Goal: Contribute content: Contribute content

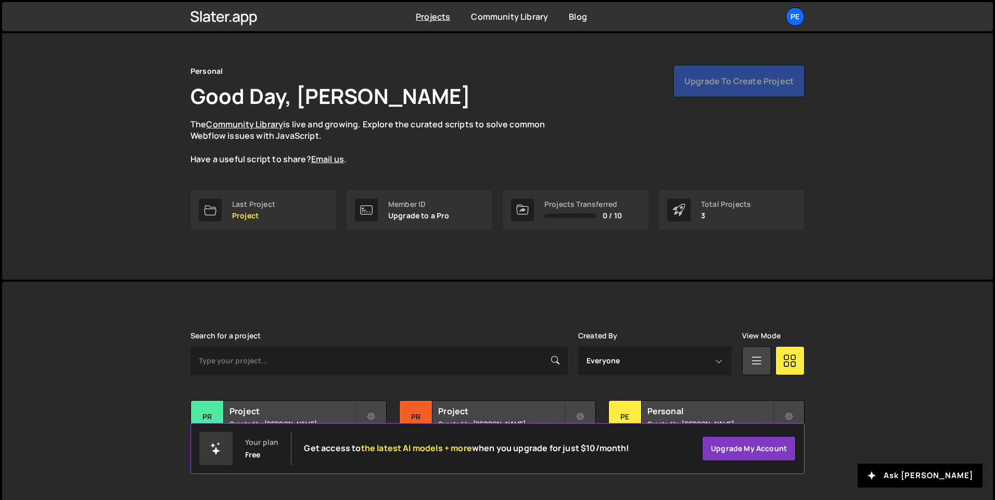
scroll to position [35, 0]
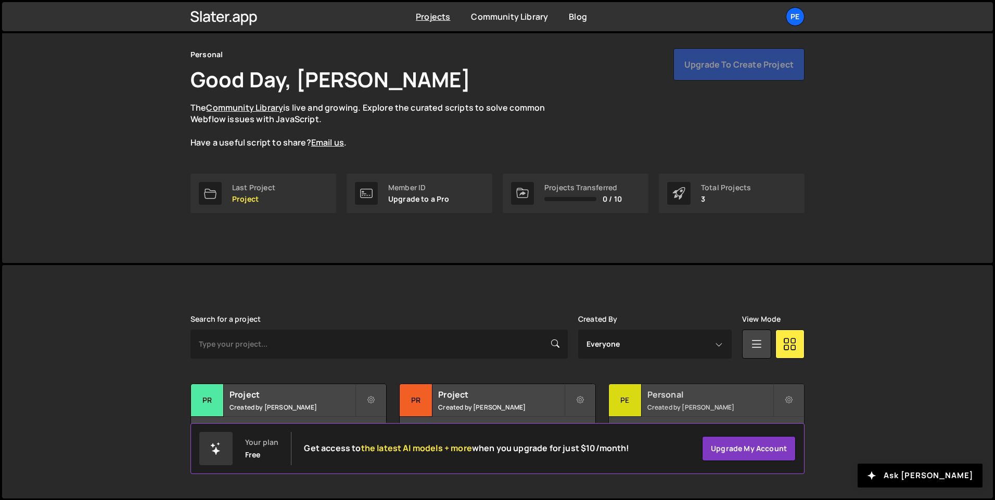
click at [634, 397] on div "Pe" at bounding box center [625, 400] width 33 height 33
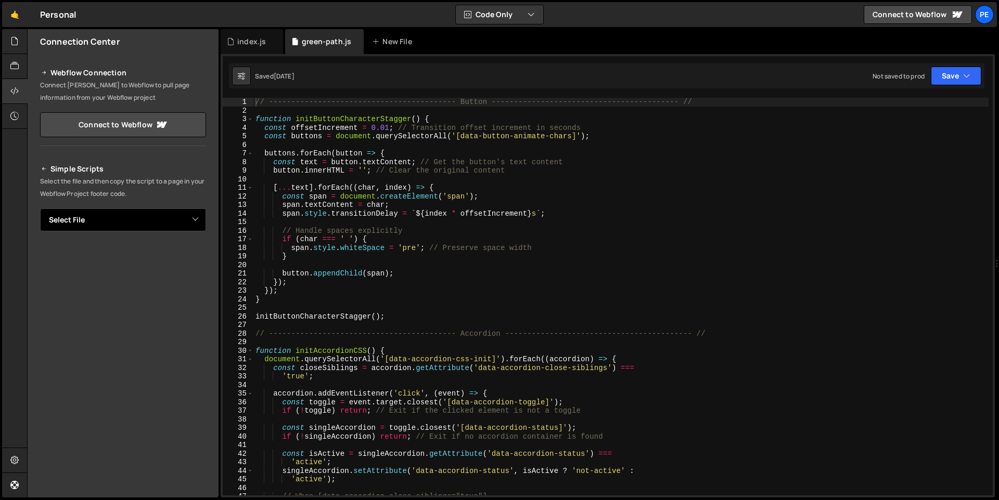
click at [158, 220] on select "Select File green-path.js index.js" at bounding box center [123, 220] width 166 height 23
select select "47895"
click at [40, 209] on select "Select File green-path.js index.js" at bounding box center [123, 220] width 166 height 23
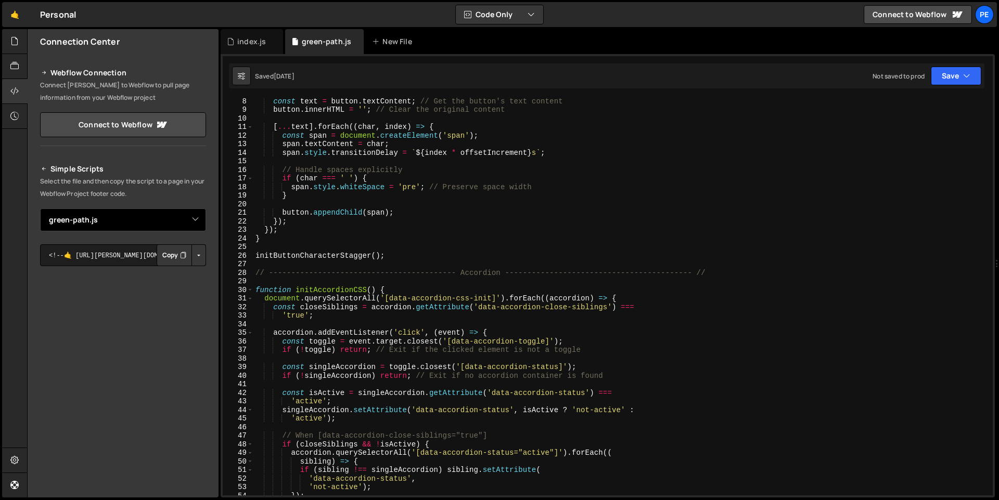
scroll to position [165, 0]
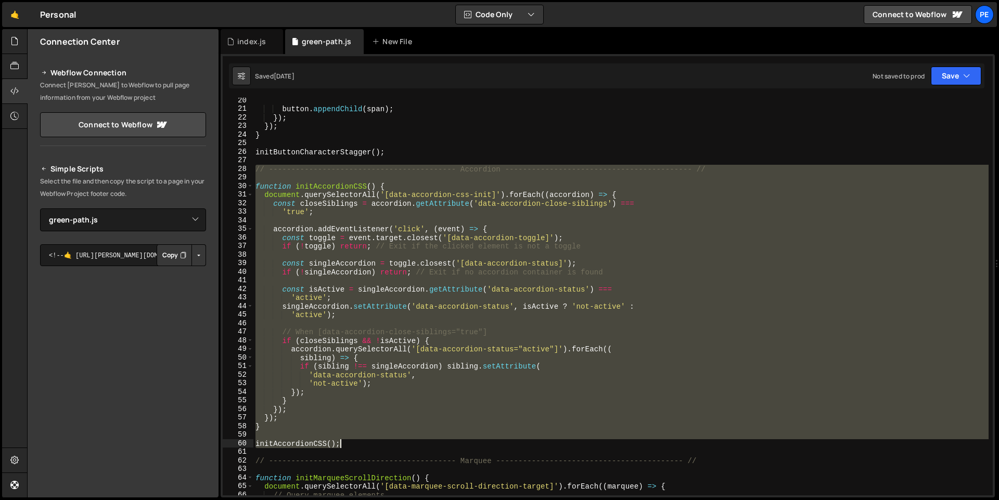
drag, startPoint x: 255, startPoint y: 169, endPoint x: 385, endPoint y: 443, distance: 303.4
click at [385, 443] on div "button . appendChild ( span ) ; }) ; }) ; } initButtonCharacterStagger ( ) ; //…" at bounding box center [620, 303] width 735 height 415
type textarea "initAccordionCSS();"
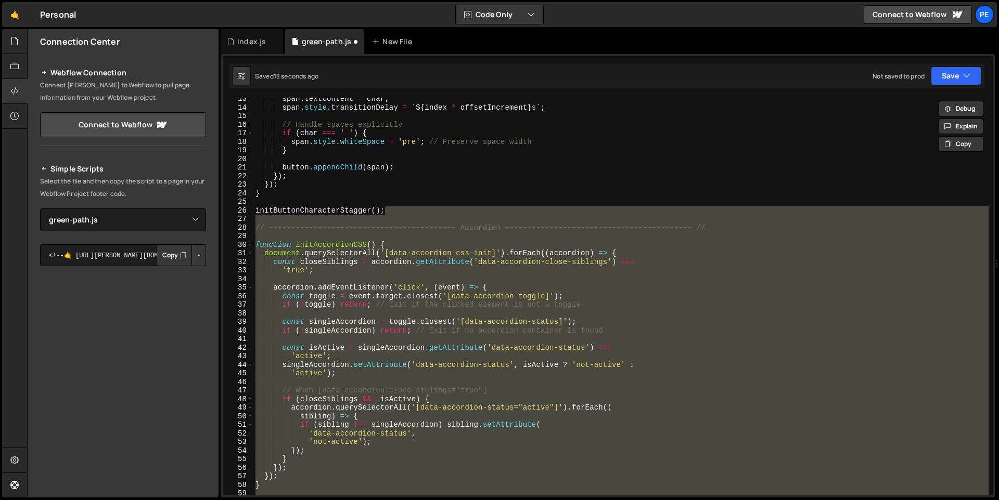
scroll to position [27, 0]
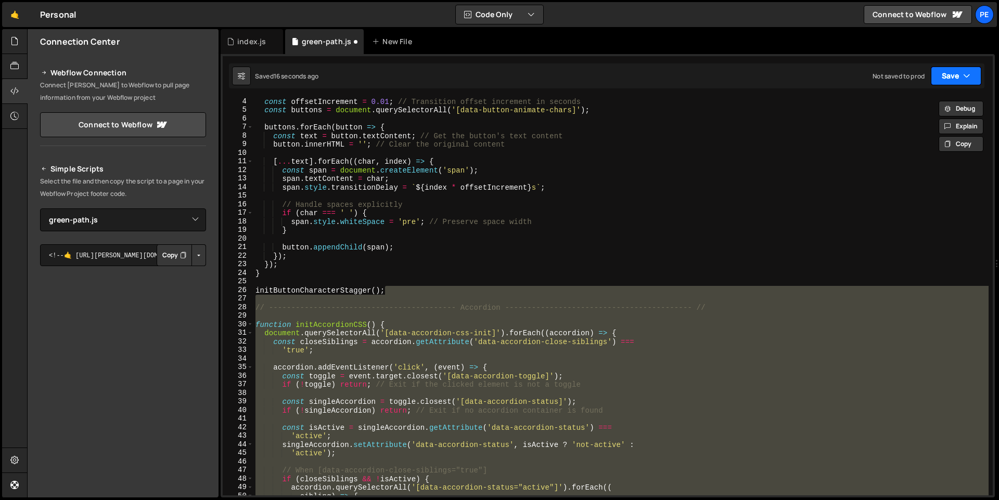
click at [947, 79] on button "Save" at bounding box center [956, 76] width 50 height 19
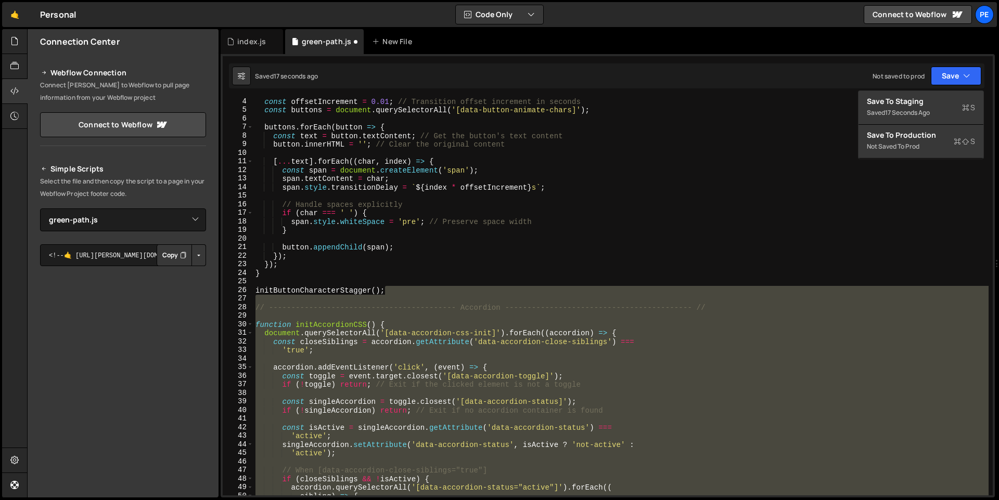
type textarea "[...text].forEach((char, index) => {"
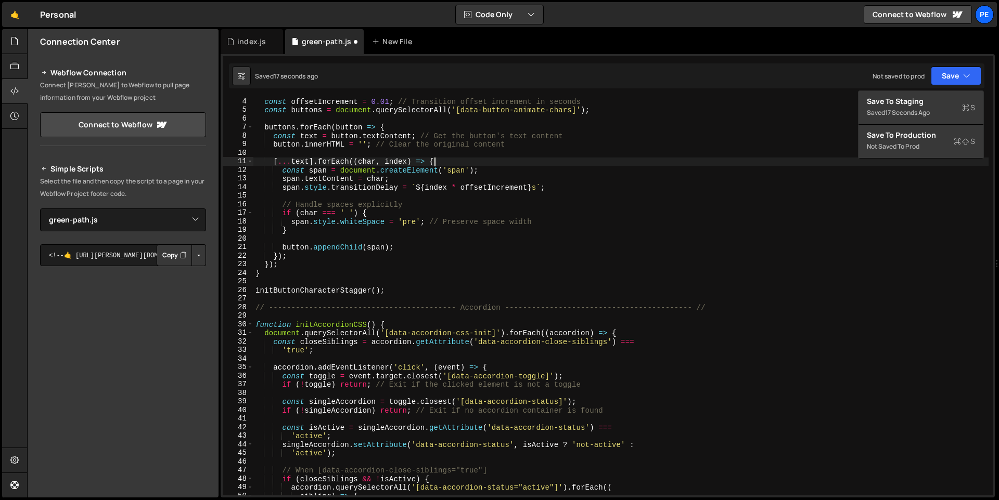
click at [789, 162] on div "const offsetIncrement = 0.01 ; // Transition offset increment in seconds const …" at bounding box center [620, 304] width 735 height 415
